Goal: Task Accomplishment & Management: Use online tool/utility

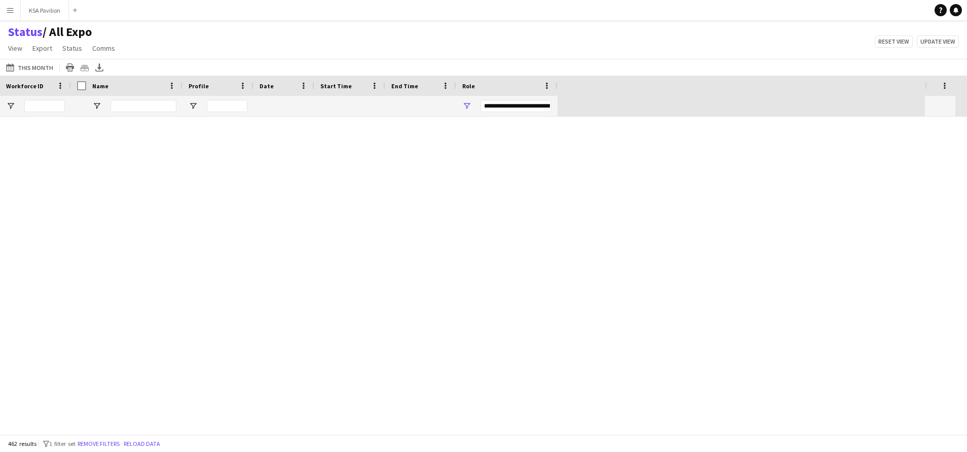
click at [7, 11] on app-icon "Menu" at bounding box center [10, 10] width 8 height 8
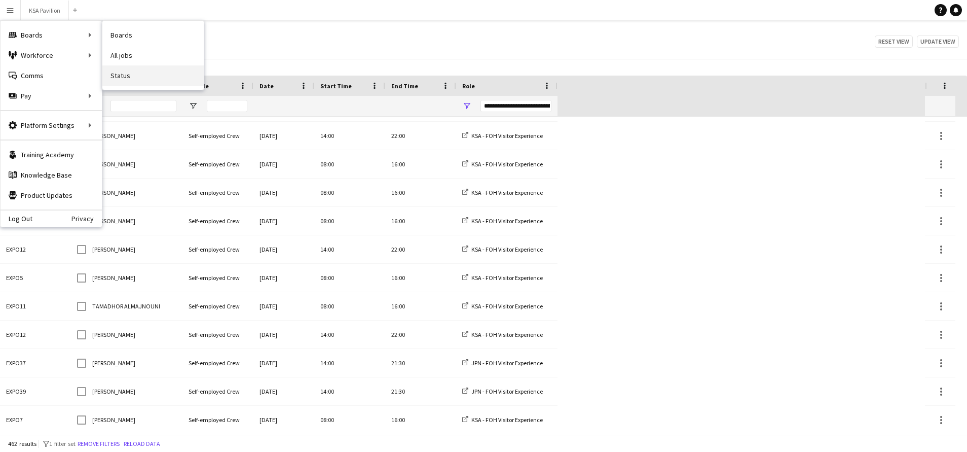
click at [141, 77] on link "Status" at bounding box center [152, 75] width 101 height 20
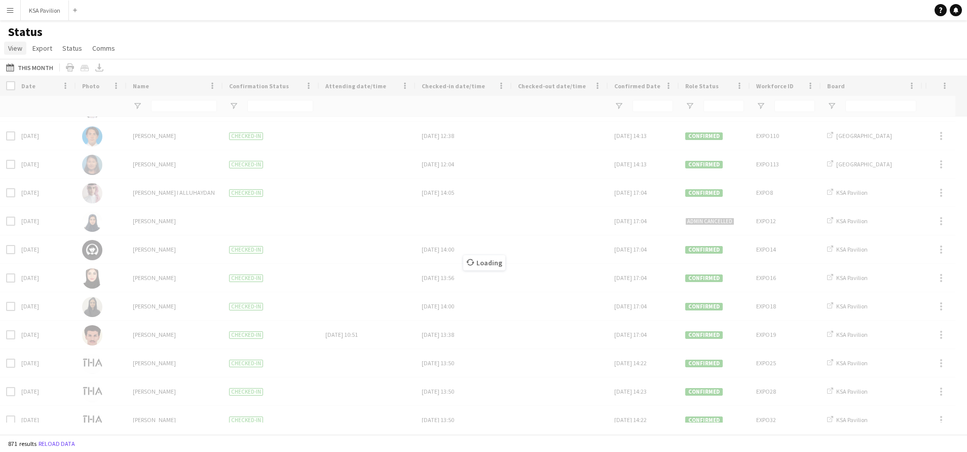
click at [15, 51] on span "View" at bounding box center [15, 48] width 14 height 9
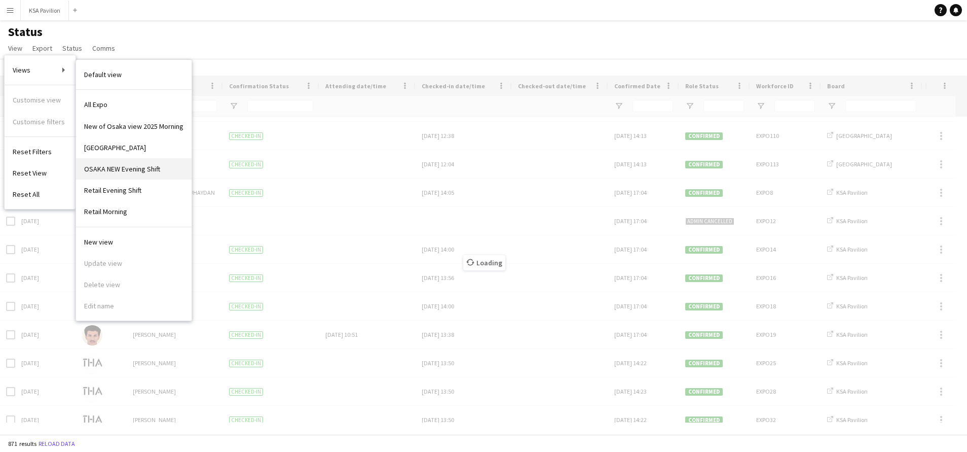
click at [147, 171] on span "OSAKA NEW Evening Shift" at bounding box center [122, 168] width 76 height 9
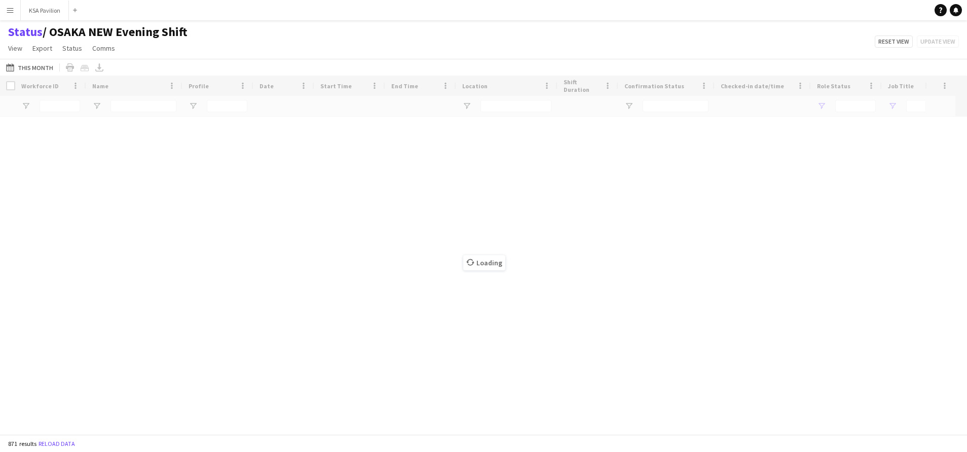
type input "**********"
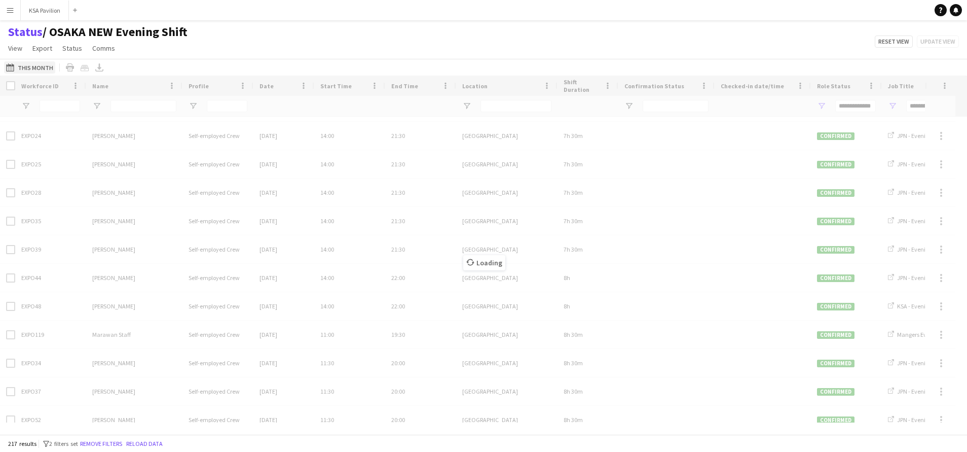
click at [19, 68] on button "15-03-2025 to 13-10-2025 This Month" at bounding box center [29, 67] width 51 height 12
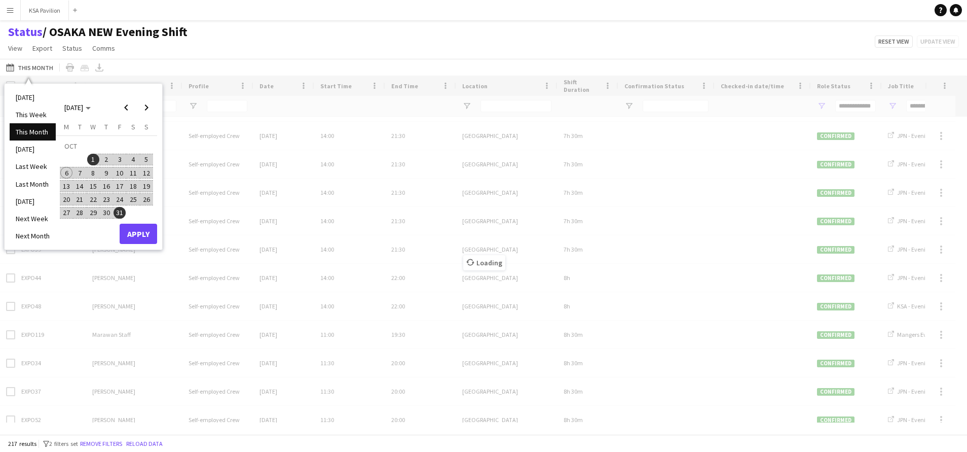
click at [62, 168] on span "6" at bounding box center [66, 173] width 12 height 12
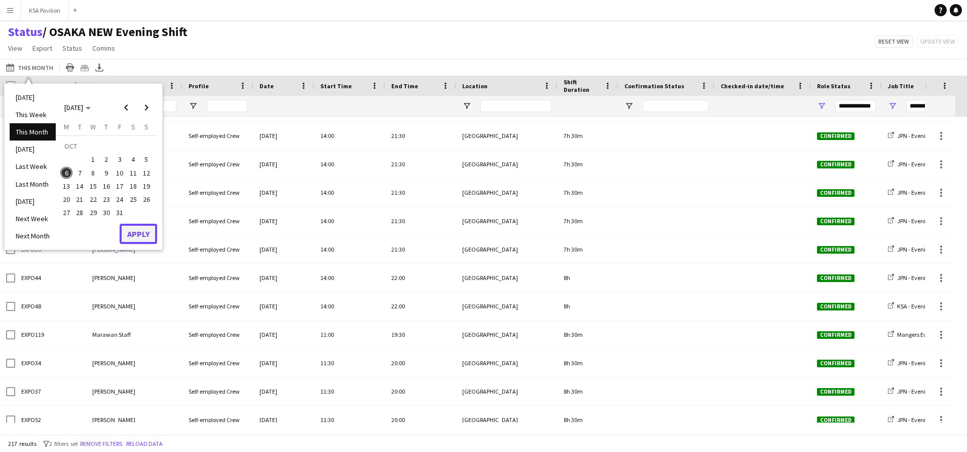
click at [140, 235] on button "Apply" at bounding box center [139, 234] width 38 height 20
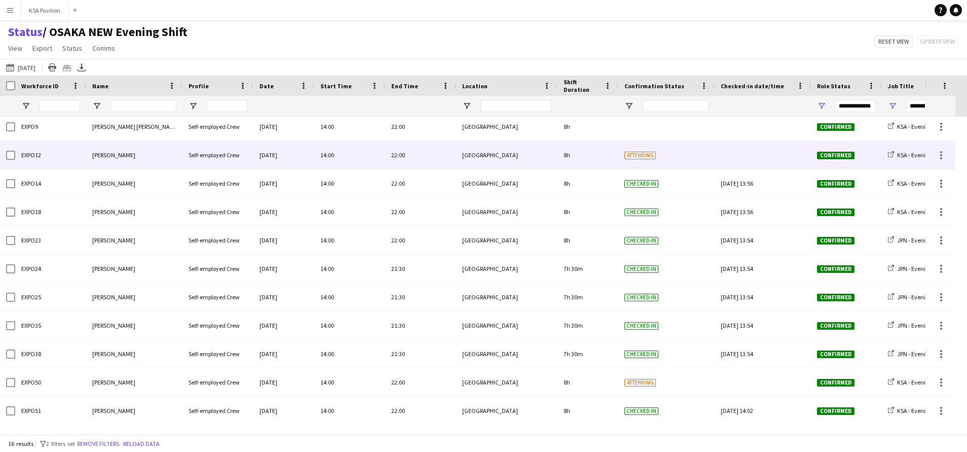
scroll to position [149, 0]
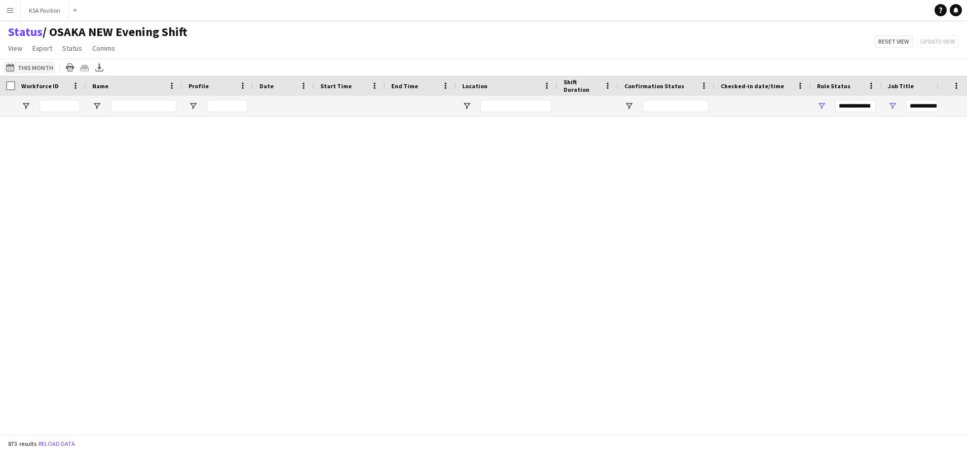
click at [43, 68] on button "[DATE] to [DATE] This Month" at bounding box center [29, 67] width 51 height 12
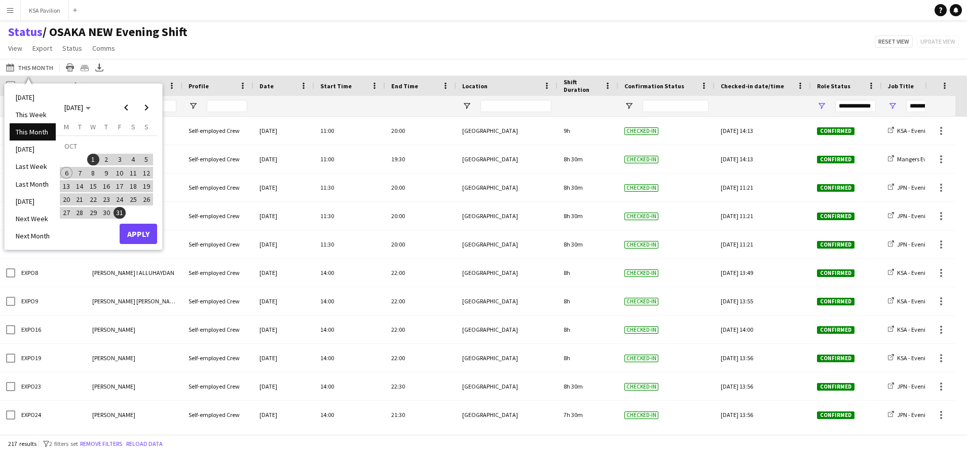
click at [61, 176] on span "6" at bounding box center [66, 173] width 12 height 12
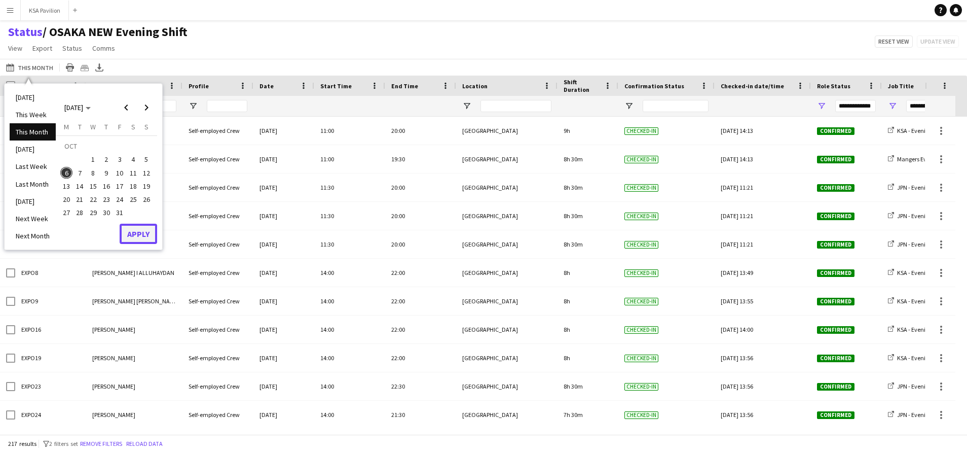
click at [143, 243] on button "Apply" at bounding box center [139, 234] width 38 height 20
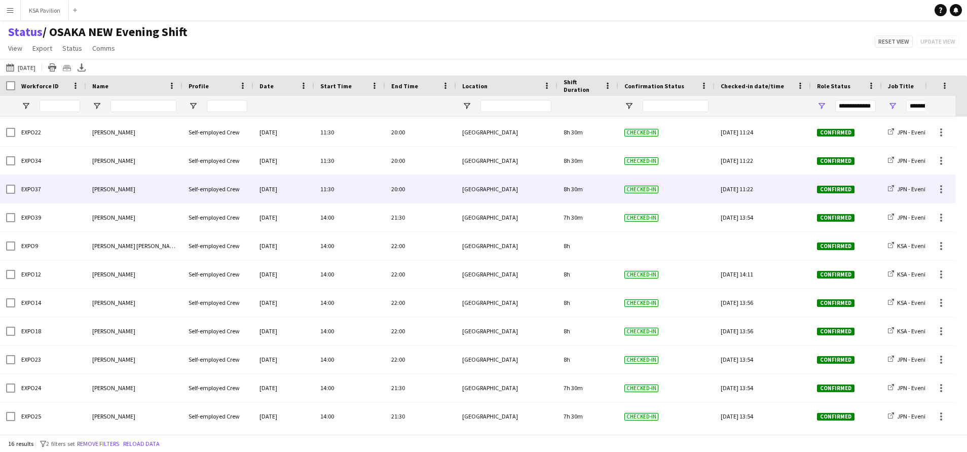
scroll to position [149, 0]
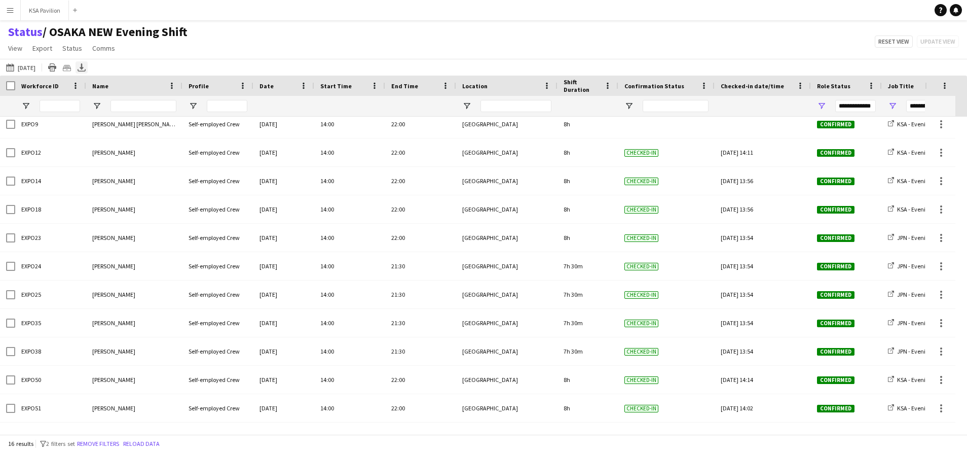
click at [85, 68] on icon "Export XLSX" at bounding box center [82, 67] width 8 height 8
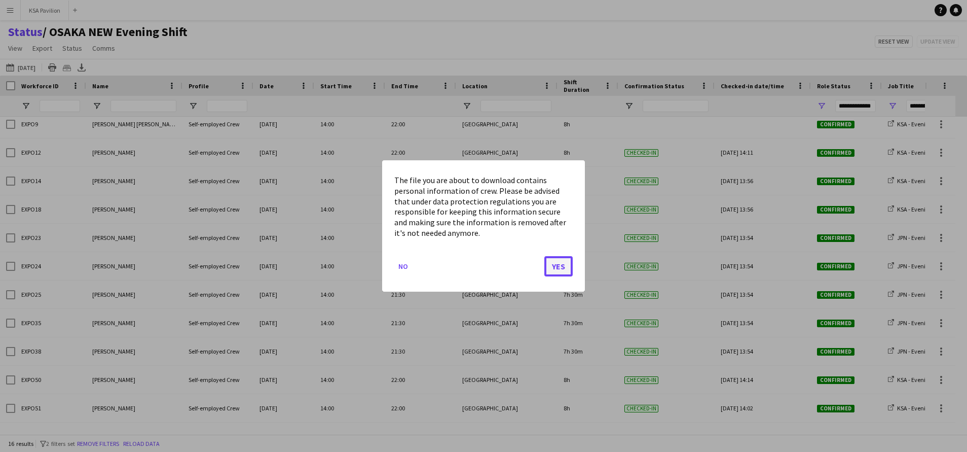
click at [567, 268] on button "Yes" at bounding box center [558, 266] width 28 height 20
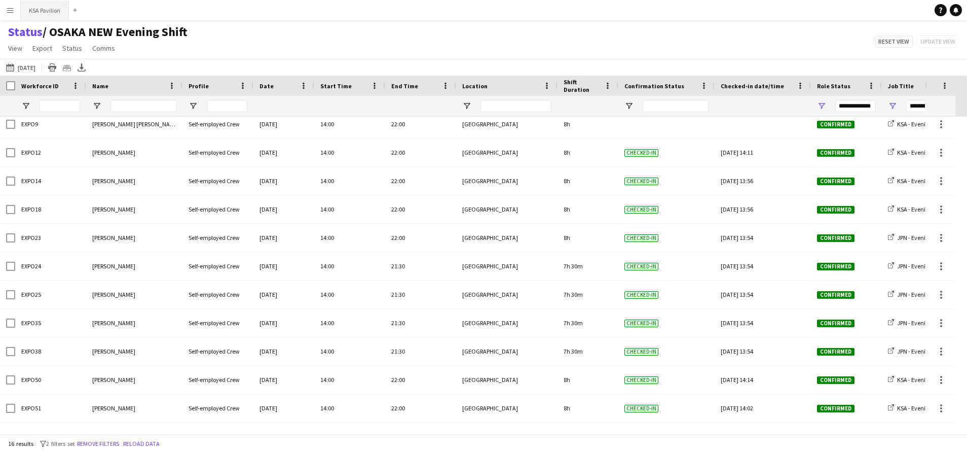
click at [36, 11] on button "KSA Pavilion Close" at bounding box center [45, 11] width 48 height 20
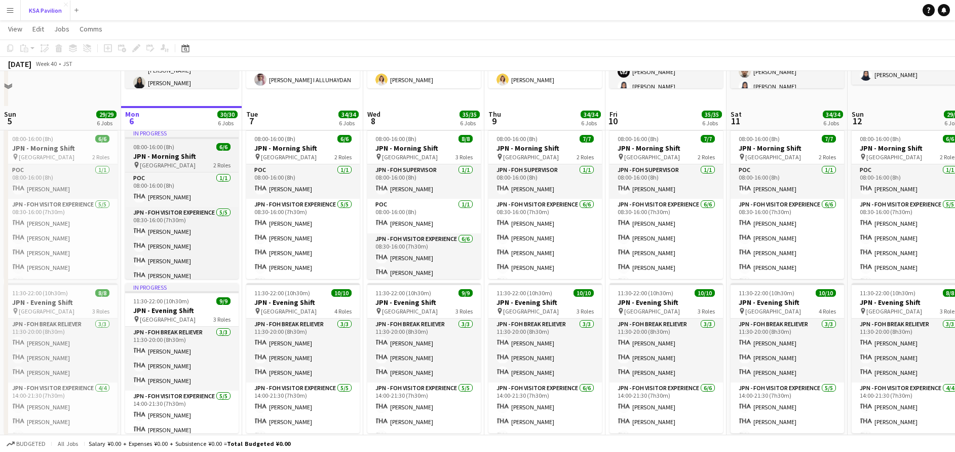
scroll to position [456, 0]
